Goal: Task Accomplishment & Management: Use online tool/utility

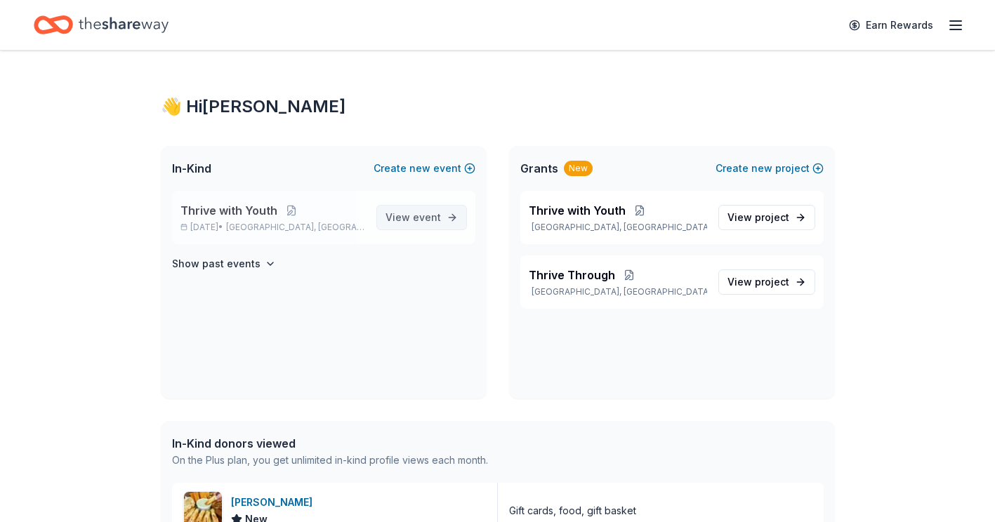
drag, startPoint x: 0, startPoint y: 0, endPoint x: 421, endPoint y: 220, distance: 475.0
click at [421, 220] on span "event" at bounding box center [427, 217] width 28 height 12
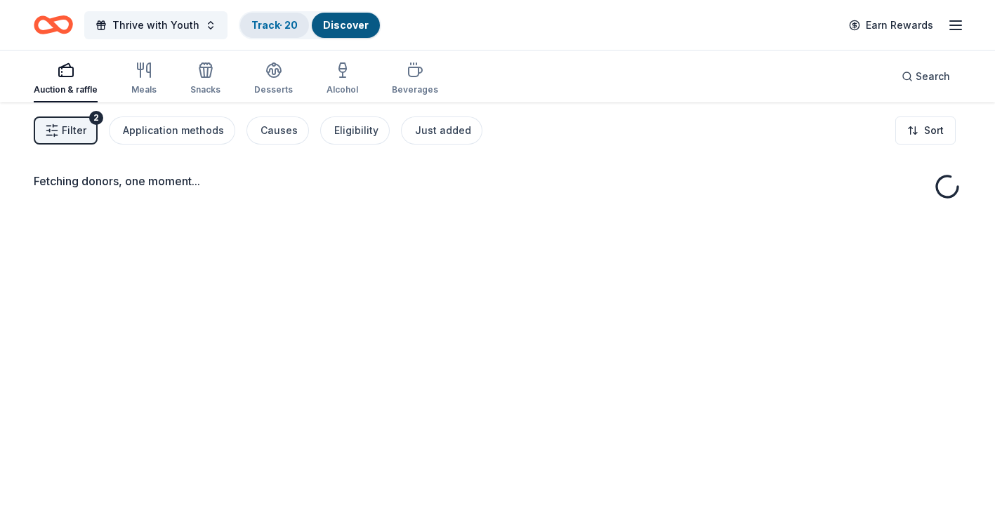
click at [270, 23] on link "Track · 20" at bounding box center [274, 25] width 46 height 12
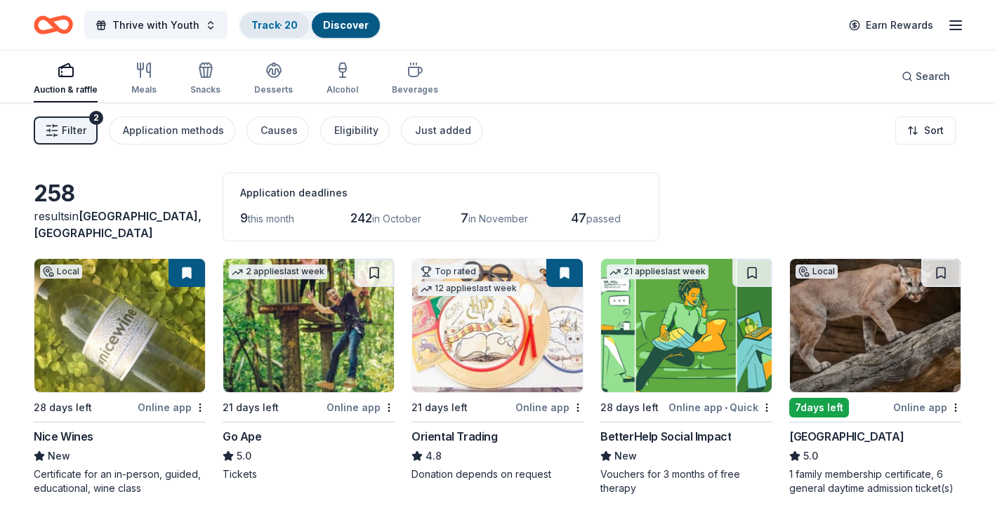
scroll to position [1, 0]
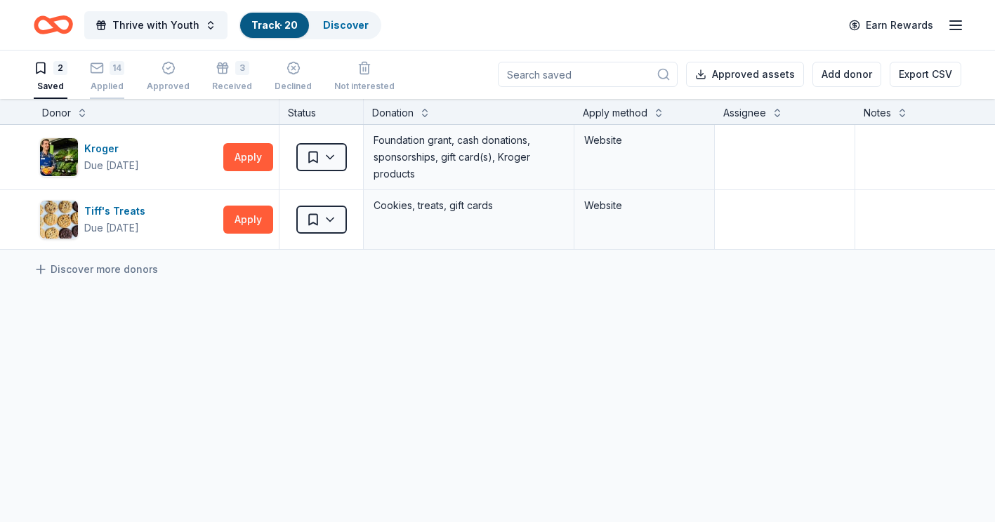
click at [111, 77] on div "14 Applied" at bounding box center [107, 76] width 34 height 31
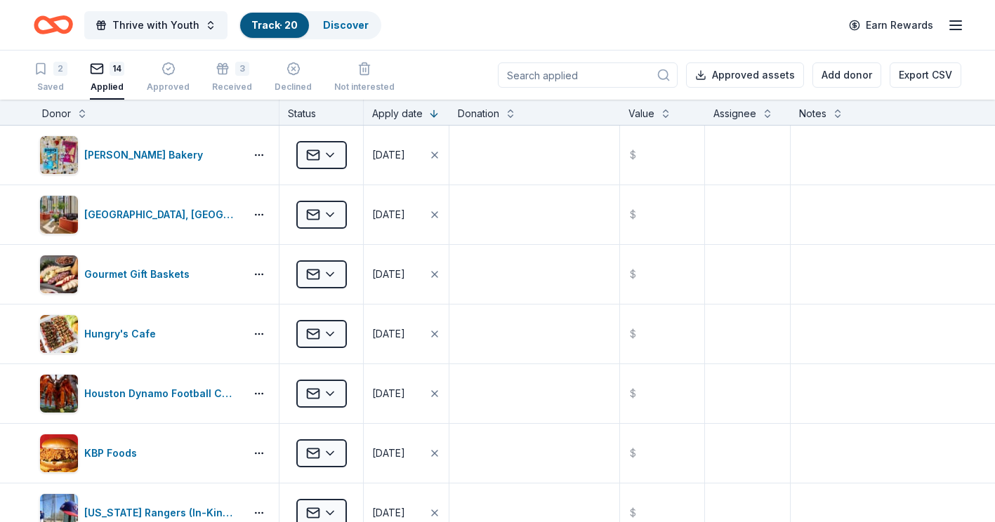
click at [561, 73] on input at bounding box center [588, 74] width 180 height 25
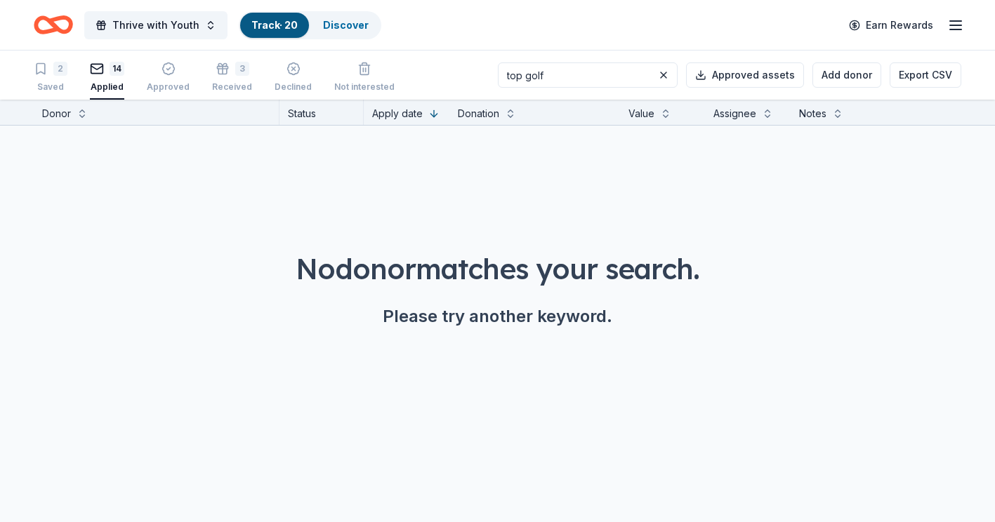
type input "top golf"
click at [49, 22] on icon "Home" at bounding box center [60, 25] width 22 height 14
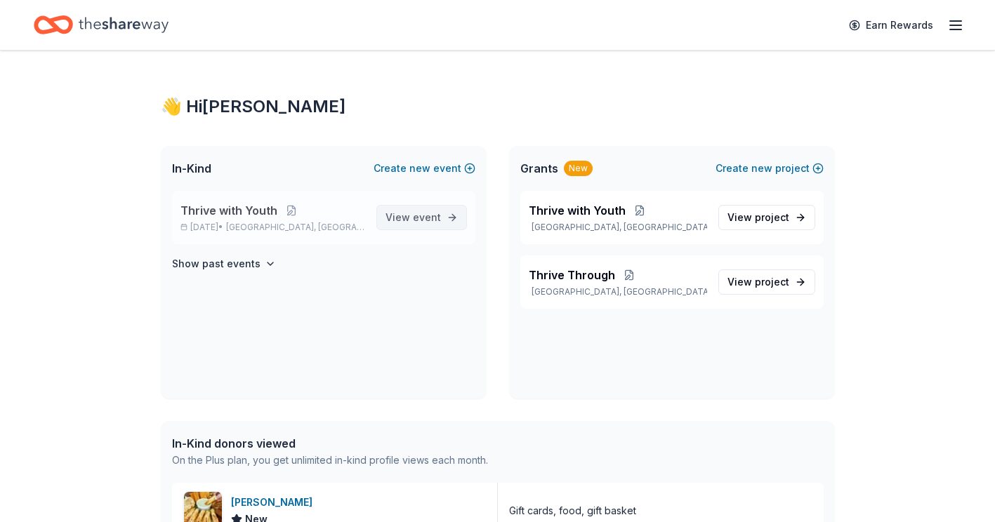
click at [435, 222] on span "event" at bounding box center [427, 217] width 28 height 12
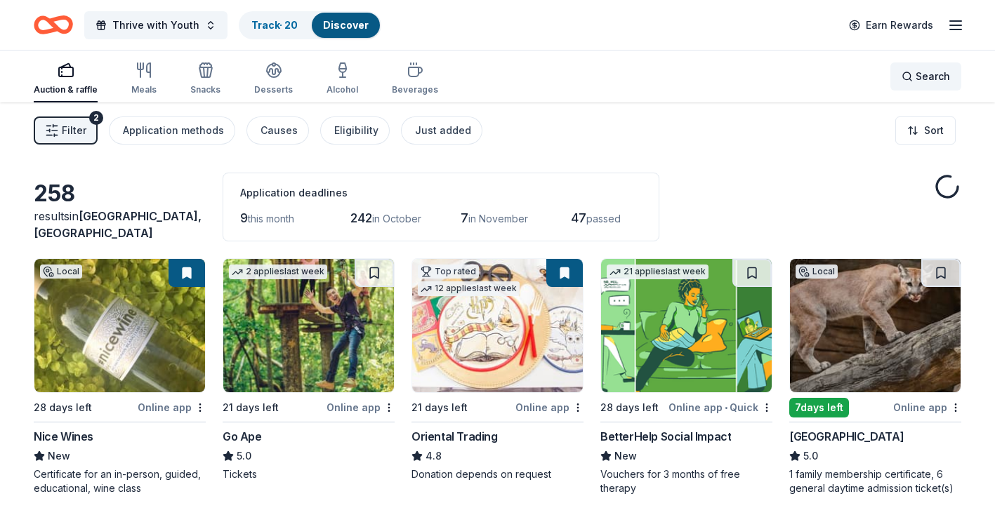
click at [909, 81] on div "Search" at bounding box center [925, 76] width 48 height 17
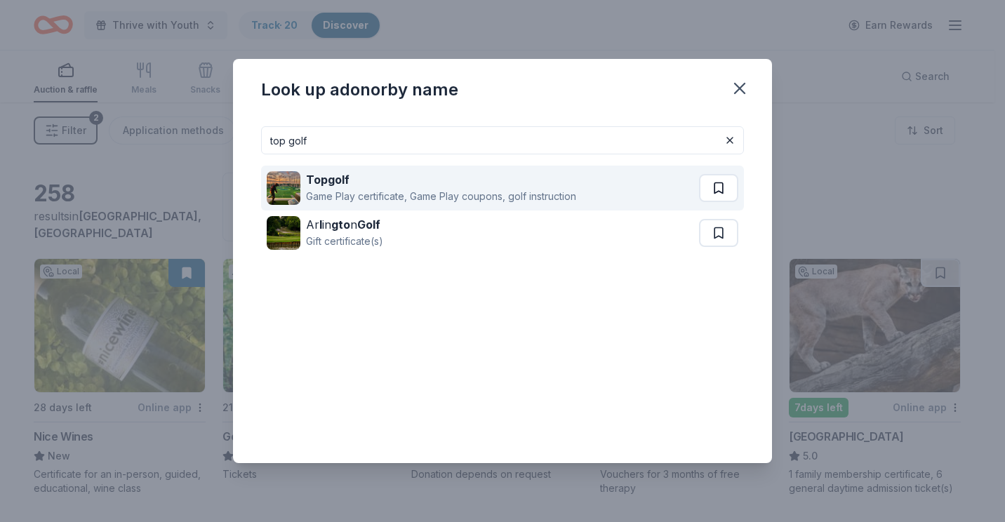
type input "top golf"
click at [729, 188] on button at bounding box center [718, 188] width 39 height 28
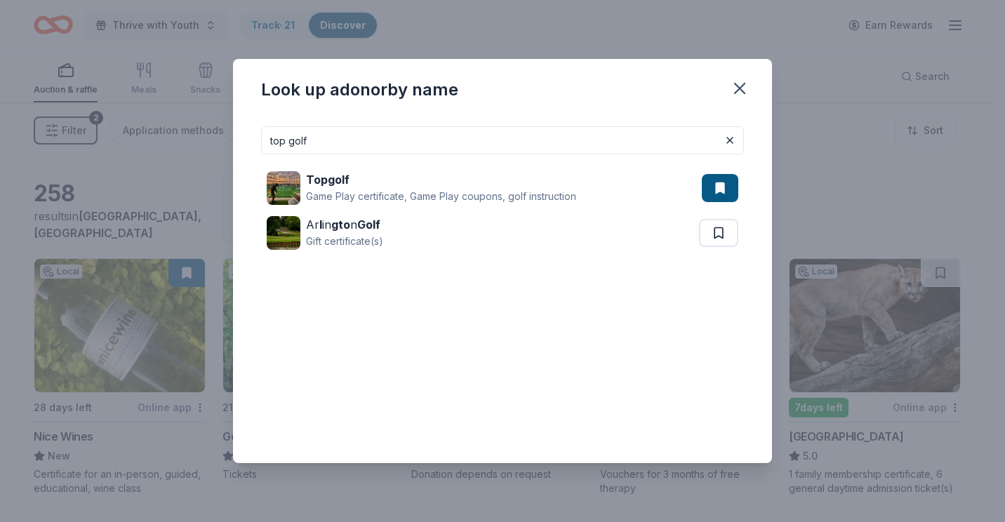
drag, startPoint x: 323, startPoint y: 137, endPoint x: 253, endPoint y: 136, distance: 69.5
click at [253, 136] on div "top golf Topgolf Game Play certificate, Game Play coupons, golf instruction Ar …" at bounding box center [502, 289] width 539 height 348
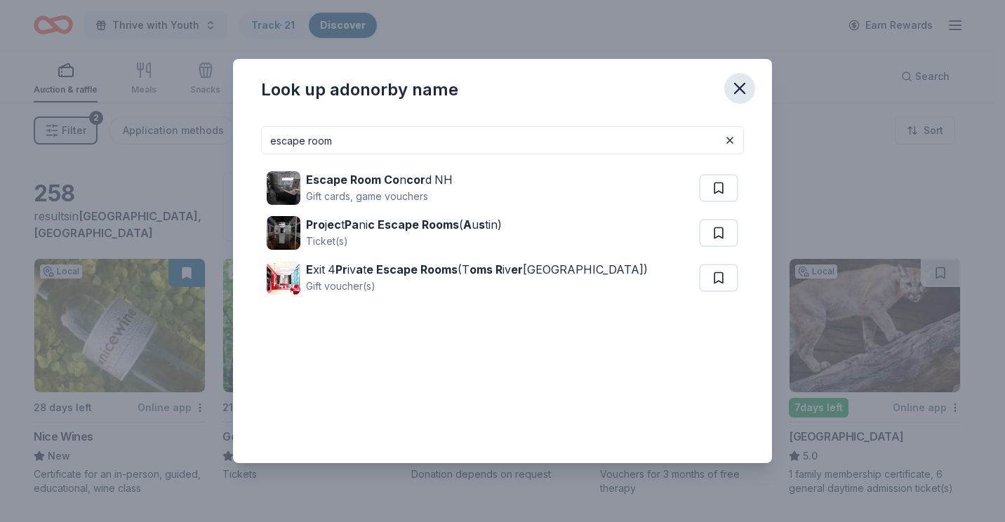
type input "escape room"
click at [743, 100] on button "button" at bounding box center [739, 88] width 31 height 31
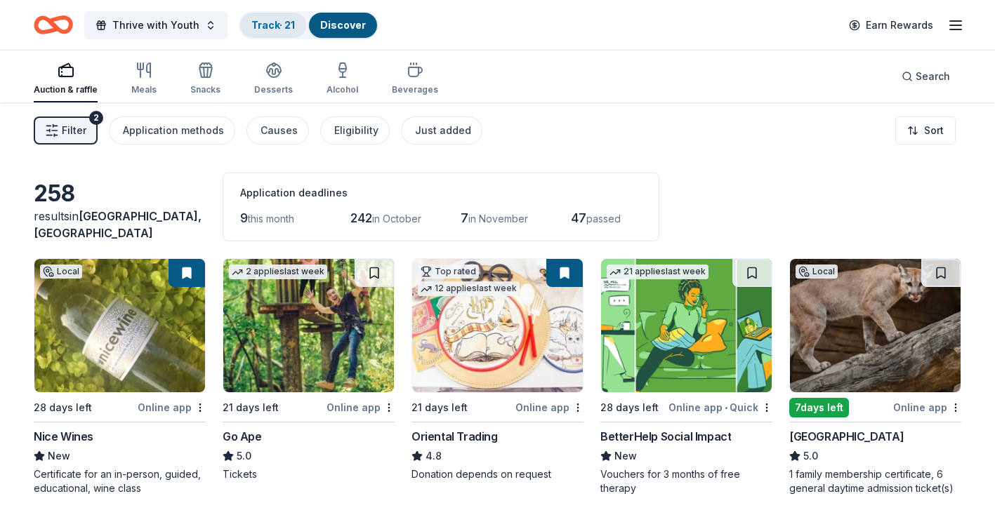
click at [271, 24] on link "Track · 21" at bounding box center [273, 25] width 44 height 12
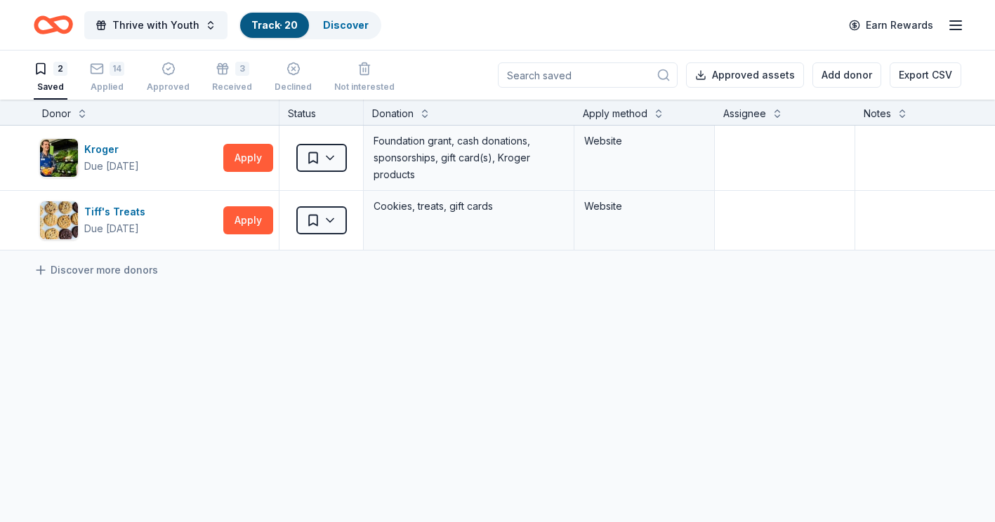
scroll to position [1, 0]
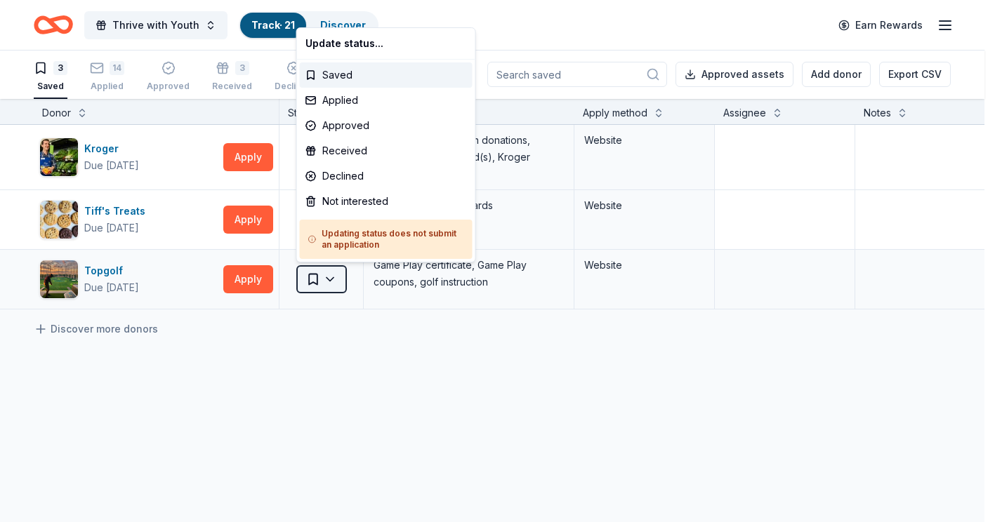
click at [324, 280] on html "Thrive with Youth Track · 21 Discover Earn Rewards 3 Saved 14 Applied Approved …" at bounding box center [497, 260] width 995 height 522
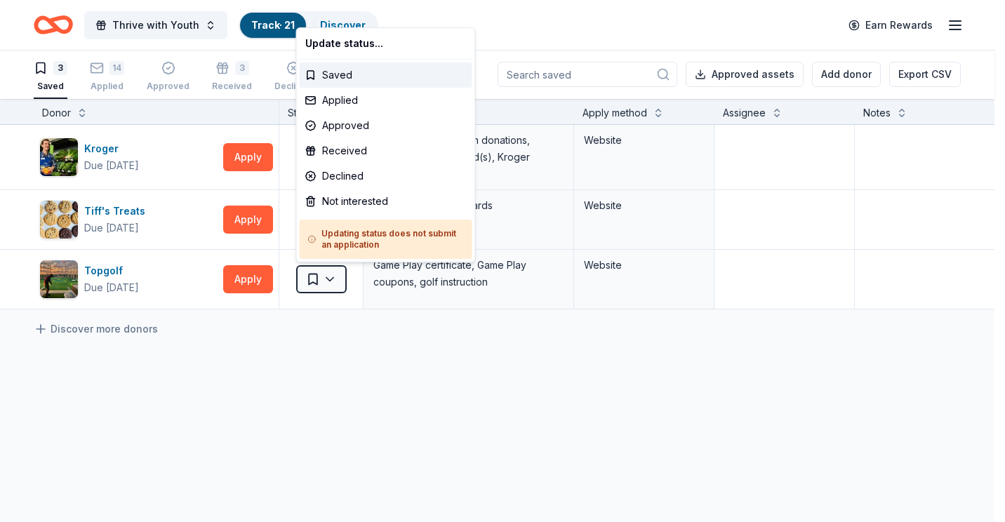
click at [333, 343] on html "Thrive with Youth Track · 21 Discover Earn Rewards 3 Saved 14 Applied Approved …" at bounding box center [502, 260] width 1005 height 522
